Goal: Task Accomplishment & Management: Complete application form

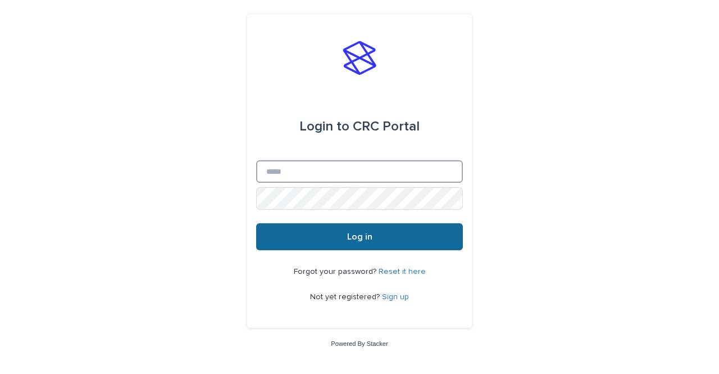
type input "**********"
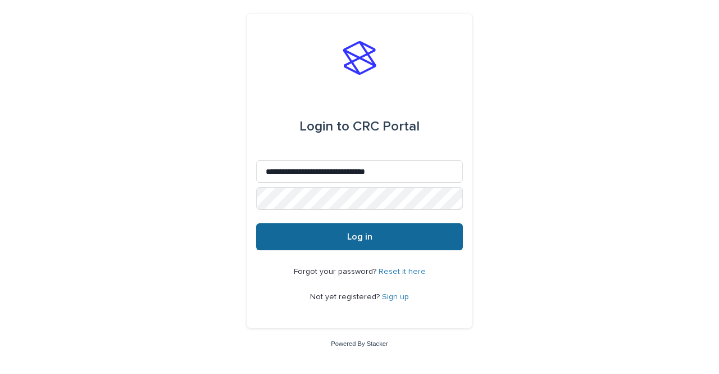
click at [385, 233] on button "Log in" at bounding box center [359, 236] width 207 height 27
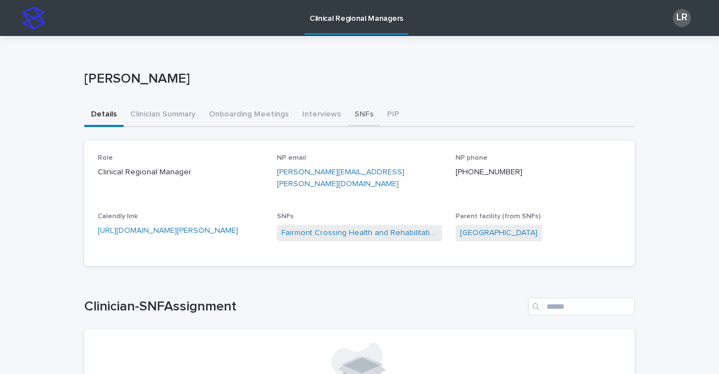
click at [356, 115] on button "SNFs" at bounding box center [364, 115] width 33 height 24
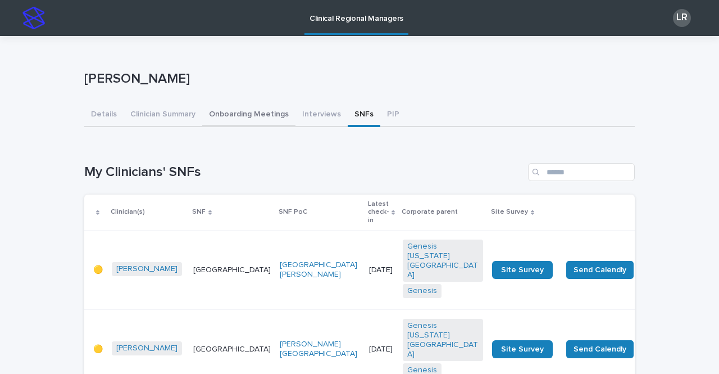
click at [243, 115] on button "Onboarding Meetings" at bounding box center [248, 115] width 93 height 24
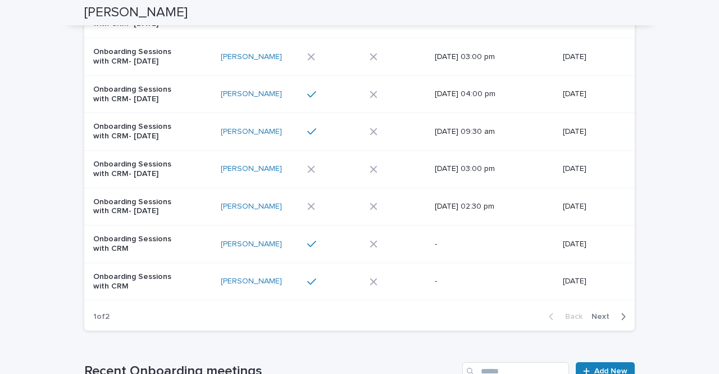
scroll to position [304, 0]
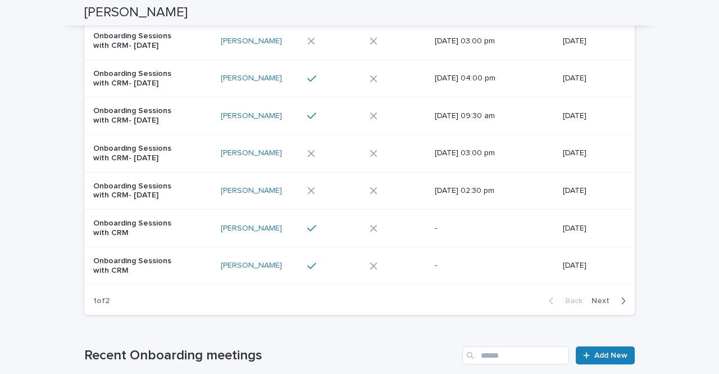
click at [601, 302] on span "Next" at bounding box center [604, 301] width 25 height 8
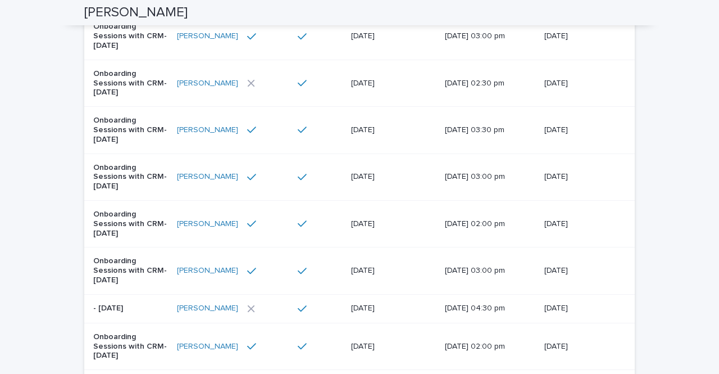
scroll to position [398, 0]
click at [325, 298] on div at bounding box center [320, 307] width 44 height 19
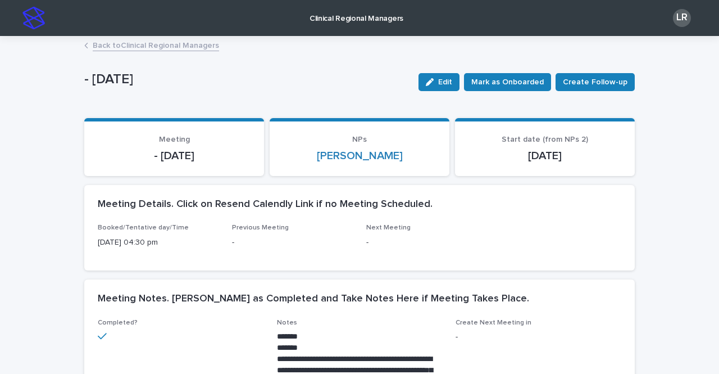
click at [185, 48] on link "Back to Clinical Regional Managers" at bounding box center [156, 44] width 126 height 13
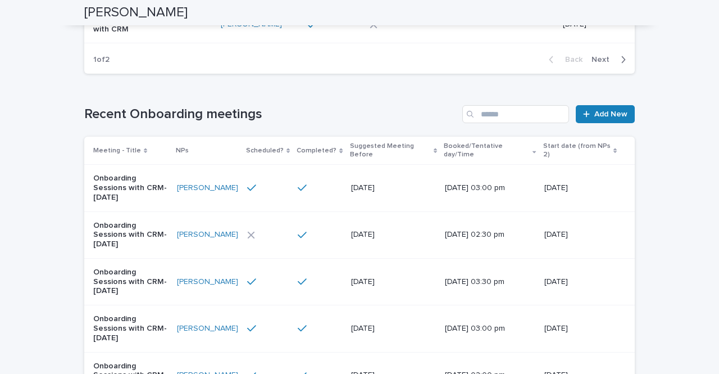
scroll to position [391, 0]
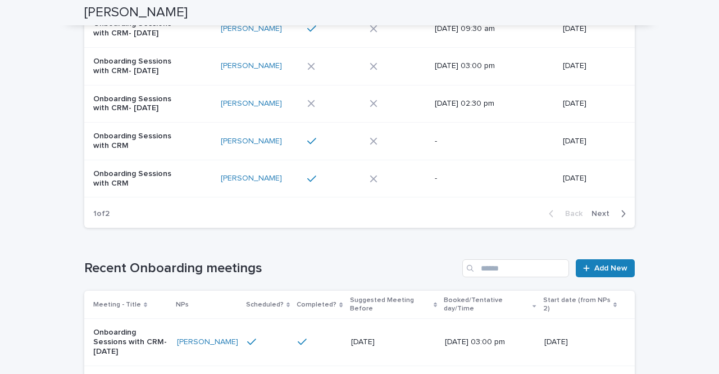
click at [596, 216] on span "Next" at bounding box center [604, 214] width 25 height 8
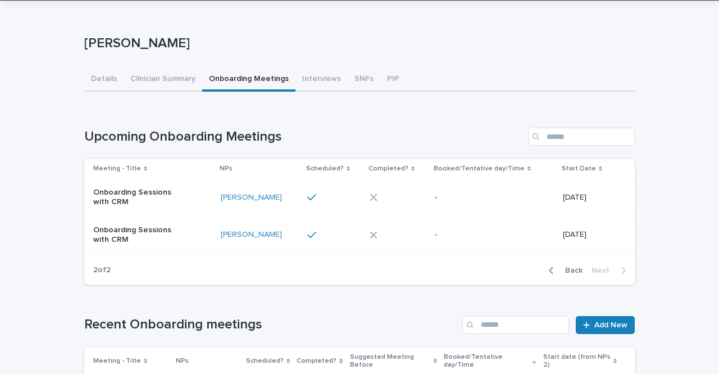
scroll to position [38, 0]
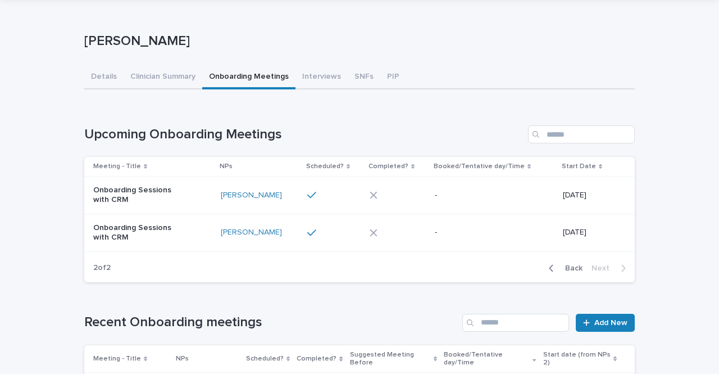
click at [560, 268] on span "Back" at bounding box center [570, 268] width 24 height 8
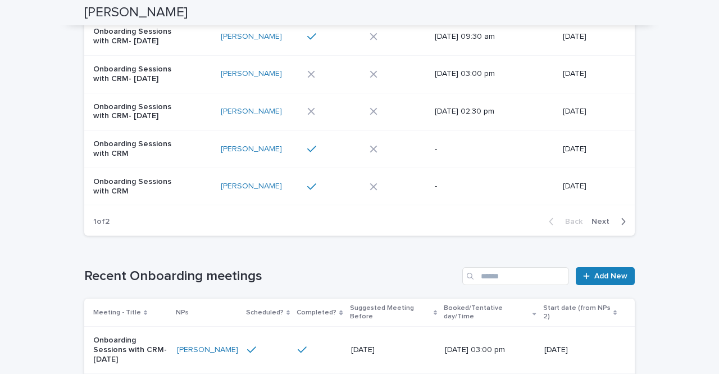
scroll to position [383, 0]
click at [605, 218] on span "Next" at bounding box center [604, 222] width 25 height 8
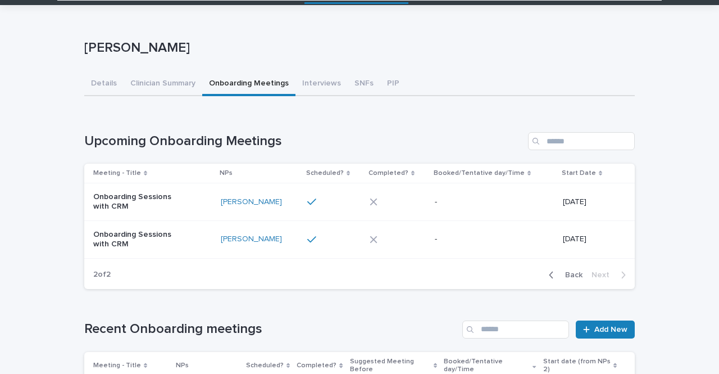
scroll to position [28, 0]
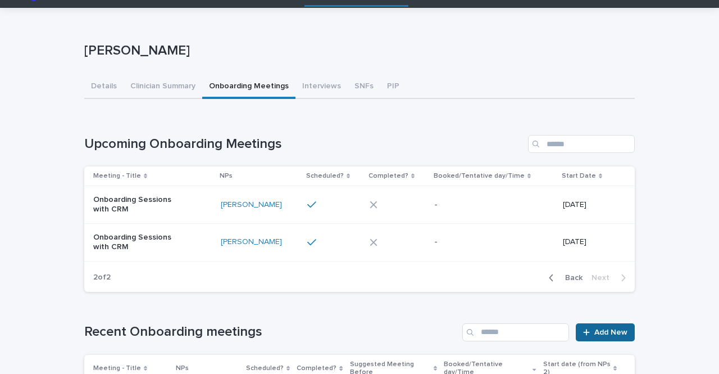
click at [596, 330] on span "Add New" at bounding box center [610, 332] width 33 height 8
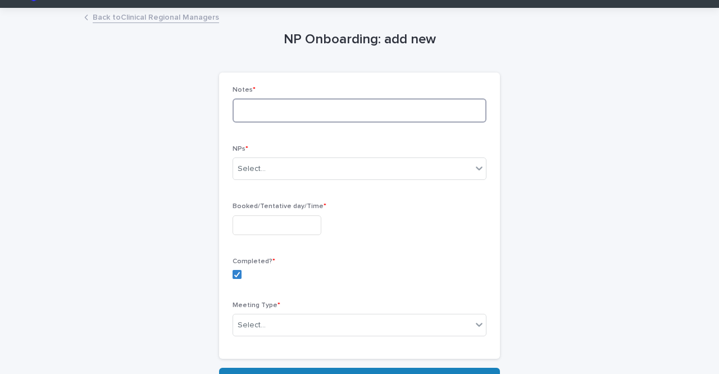
click at [323, 112] on textarea at bounding box center [360, 110] width 254 height 24
paste textarea "**********"
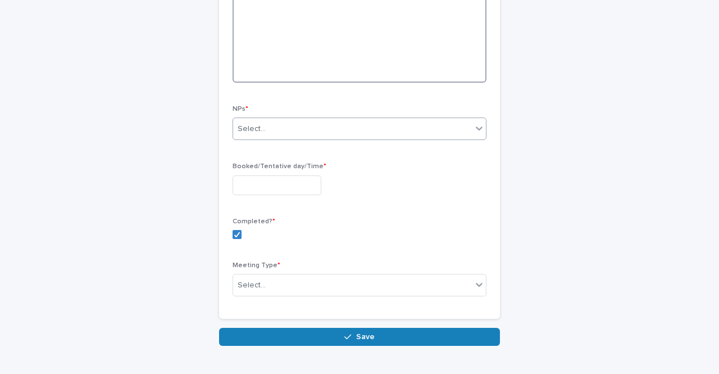
scroll to position [342, 0]
type textarea "**********"
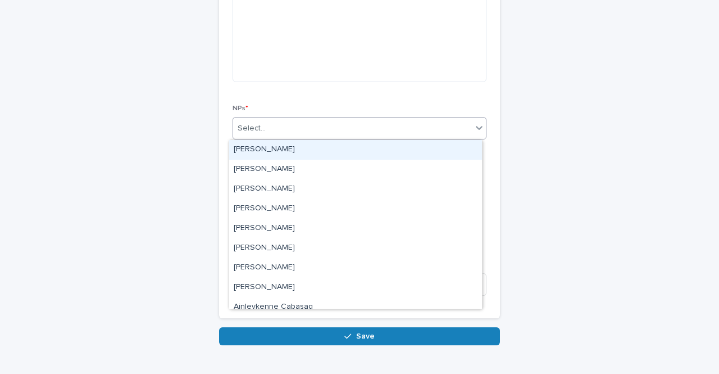
click at [283, 128] on div "Select..." at bounding box center [352, 128] width 239 height 19
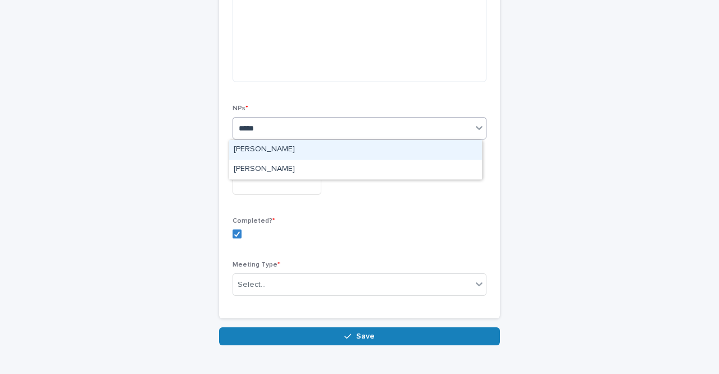
type input "******"
click at [272, 144] on div "[PERSON_NAME]" at bounding box center [355, 150] width 253 height 20
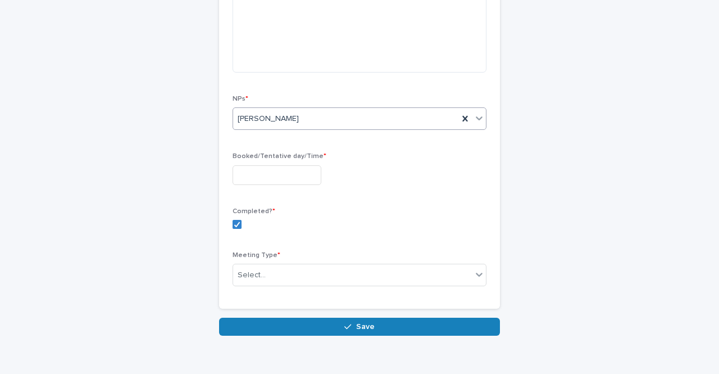
click at [273, 179] on input "text" at bounding box center [277, 175] width 89 height 20
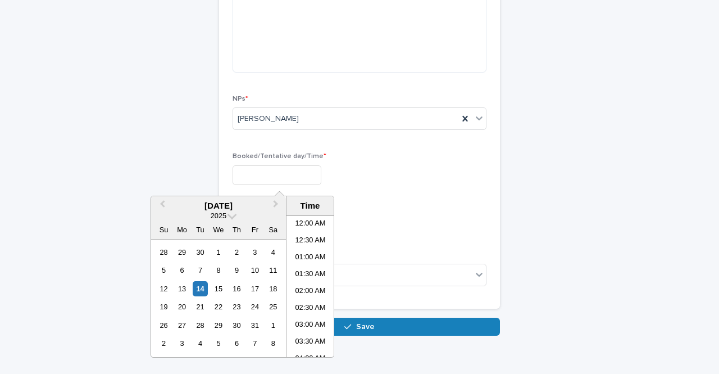
scroll to position [494, 0]
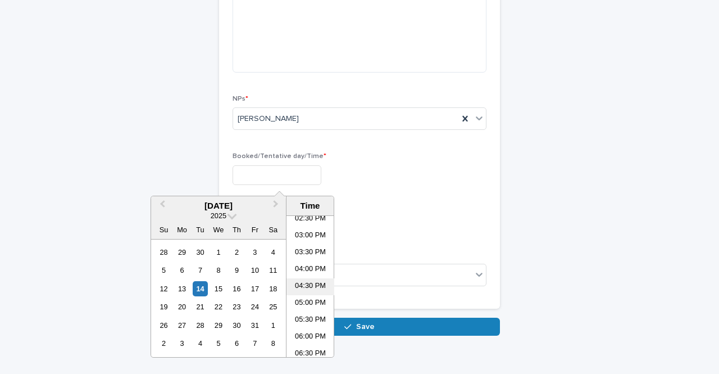
click at [305, 284] on li "04:30 PM" at bounding box center [311, 286] width 48 height 17
type input "**********"
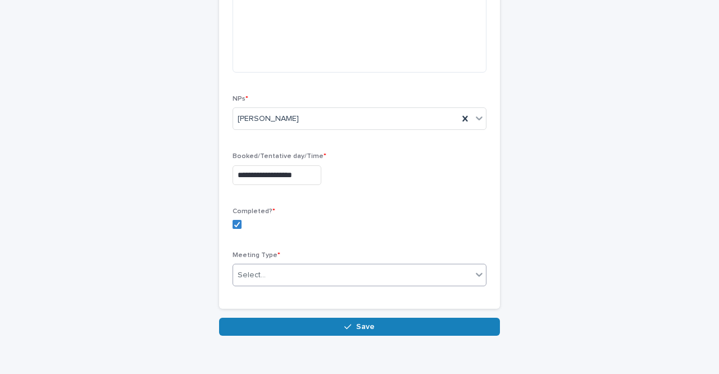
click at [278, 272] on div "Select..." at bounding box center [352, 275] width 239 height 19
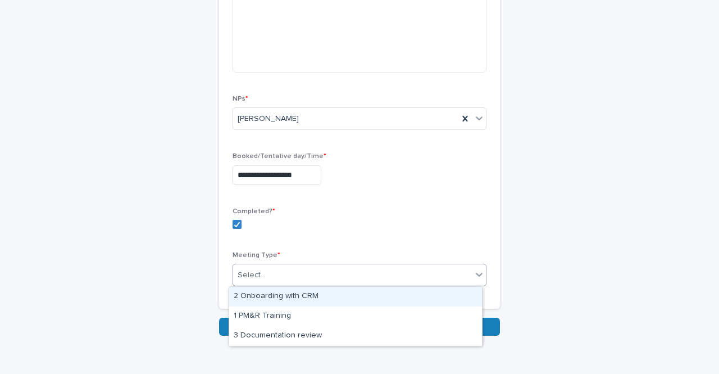
click at [274, 293] on div "2 Onboarding with CRM" at bounding box center [355, 297] width 253 height 20
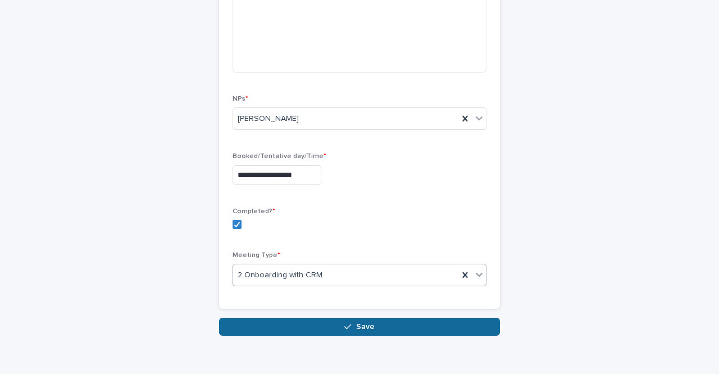
click at [340, 325] on button "Save" at bounding box center [359, 326] width 281 height 18
